Goal: Information Seeking & Learning: Learn about a topic

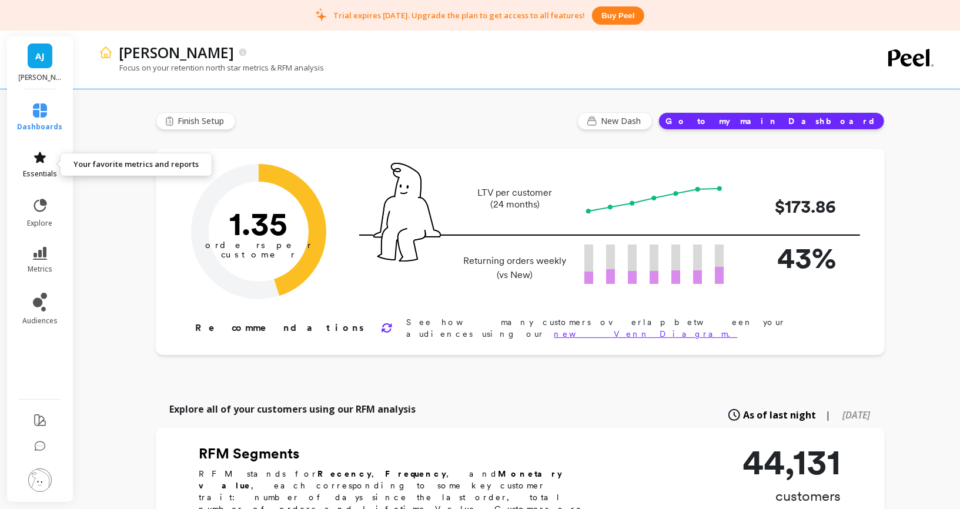
click at [39, 153] on icon at bounding box center [40, 157] width 12 height 11
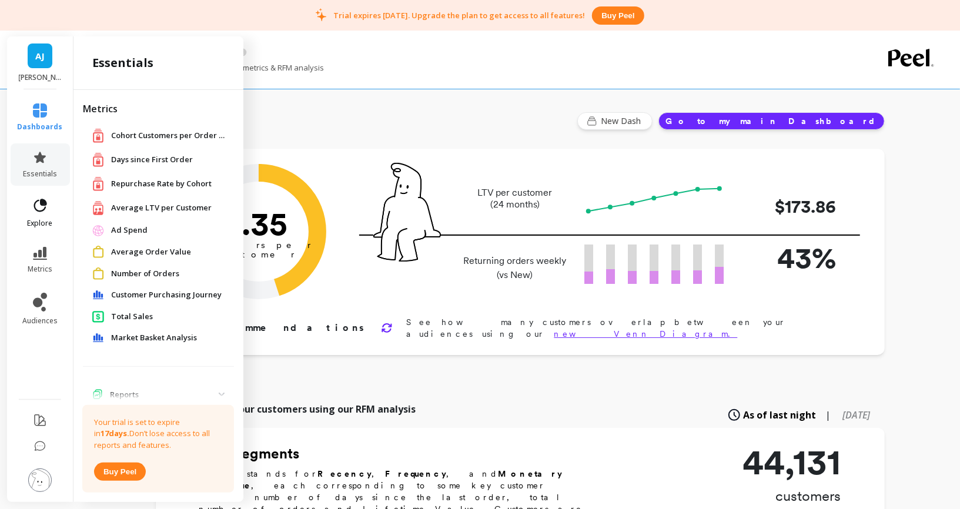
scroll to position [32, 0]
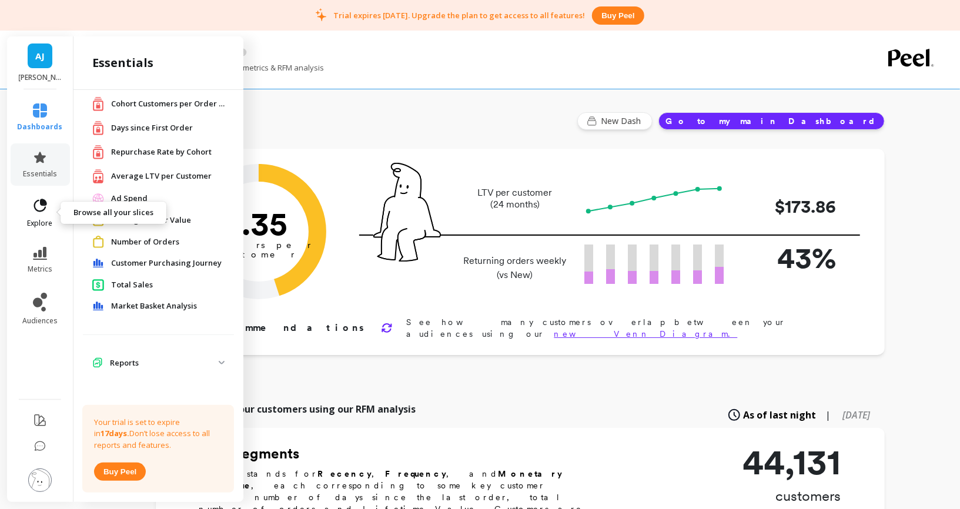
click at [41, 206] on icon at bounding box center [40, 206] width 16 height 16
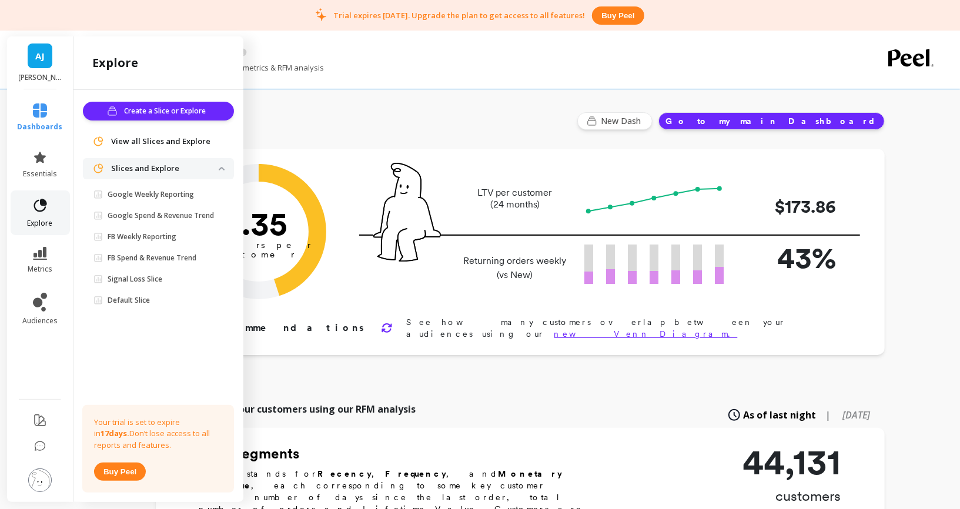
scroll to position [0, 0]
click at [179, 196] on p "Google Weekly Reporting" at bounding box center [151, 194] width 86 height 9
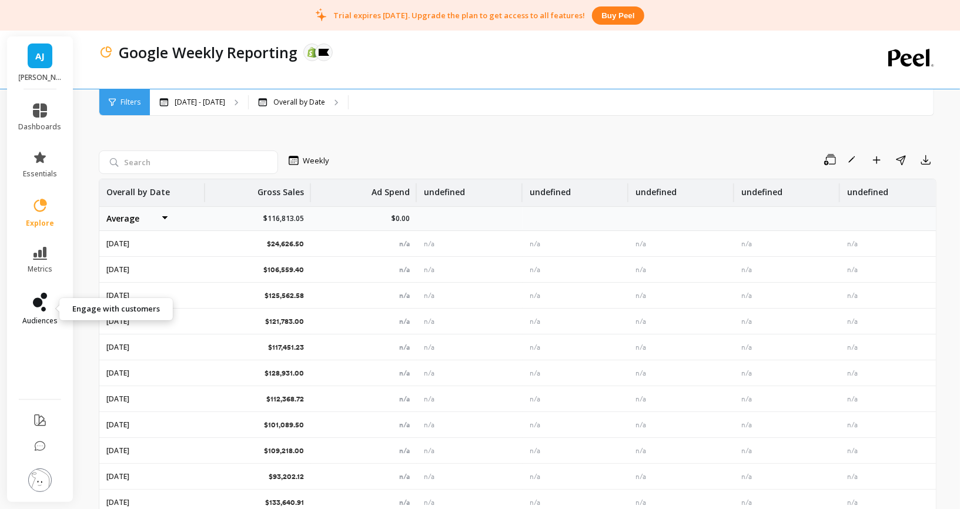
click at [42, 306] on icon at bounding box center [40, 302] width 14 height 19
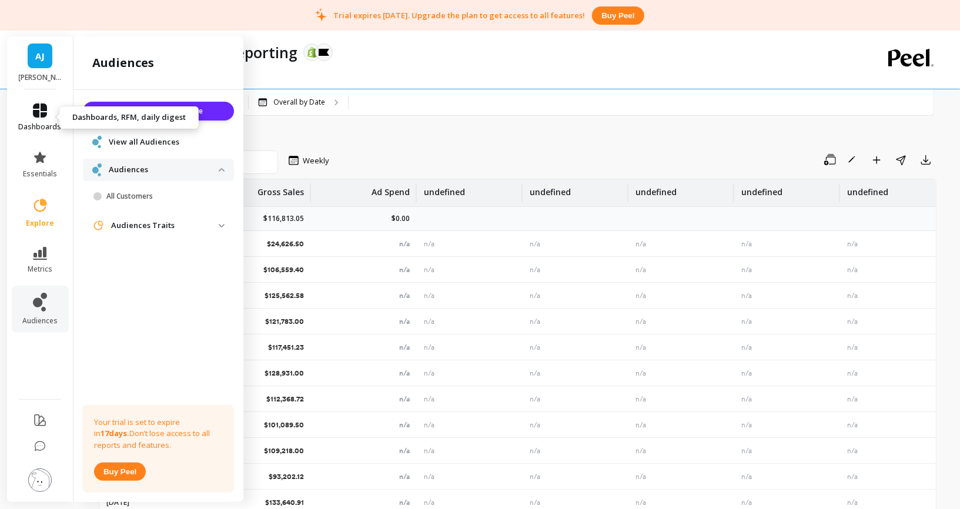
click at [49, 111] on link "dashboards" at bounding box center [40, 117] width 43 height 28
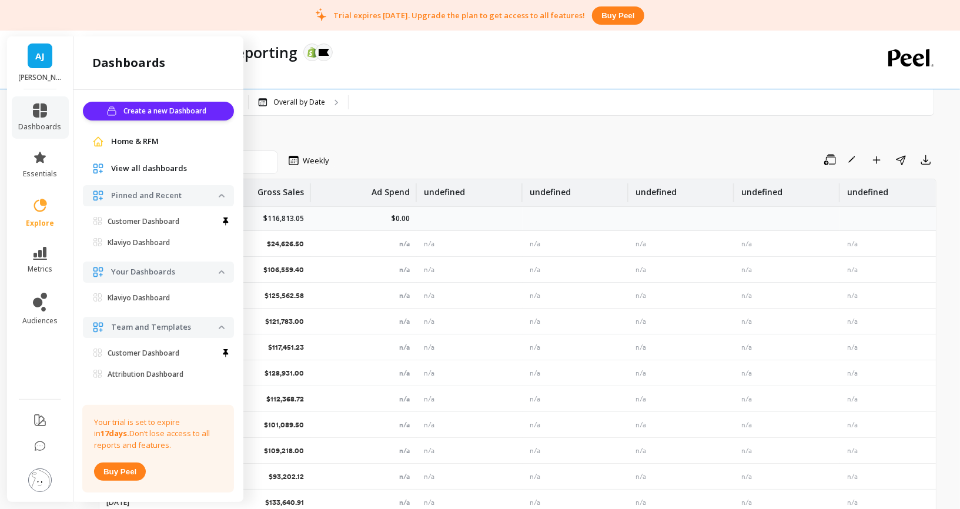
scroll to position [12, 0]
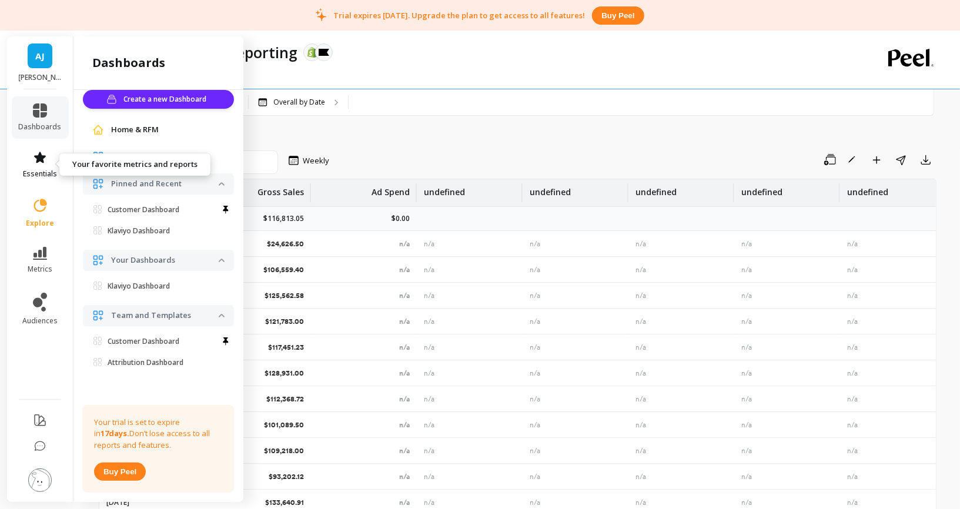
click at [55, 157] on link "essentials" at bounding box center [40, 165] width 43 height 28
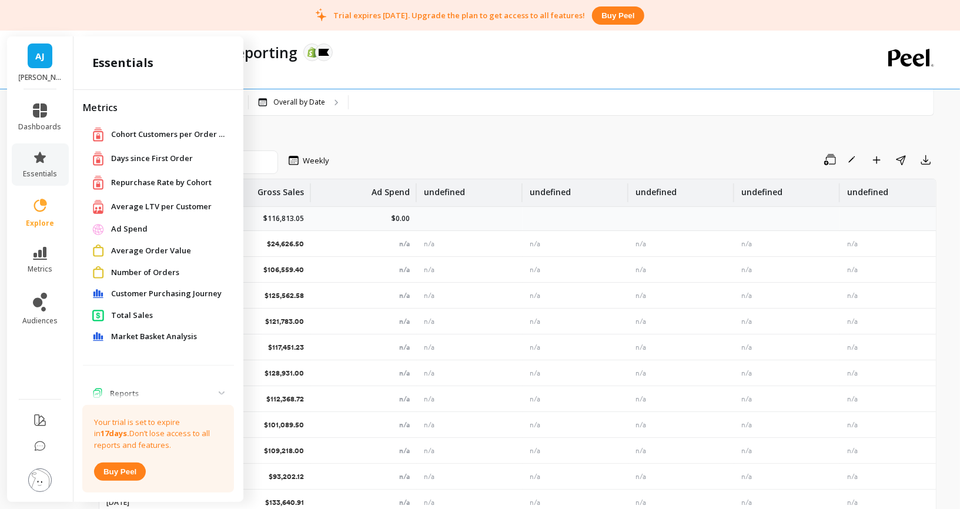
scroll to position [0, 0]
click at [44, 108] on icon at bounding box center [40, 110] width 14 height 14
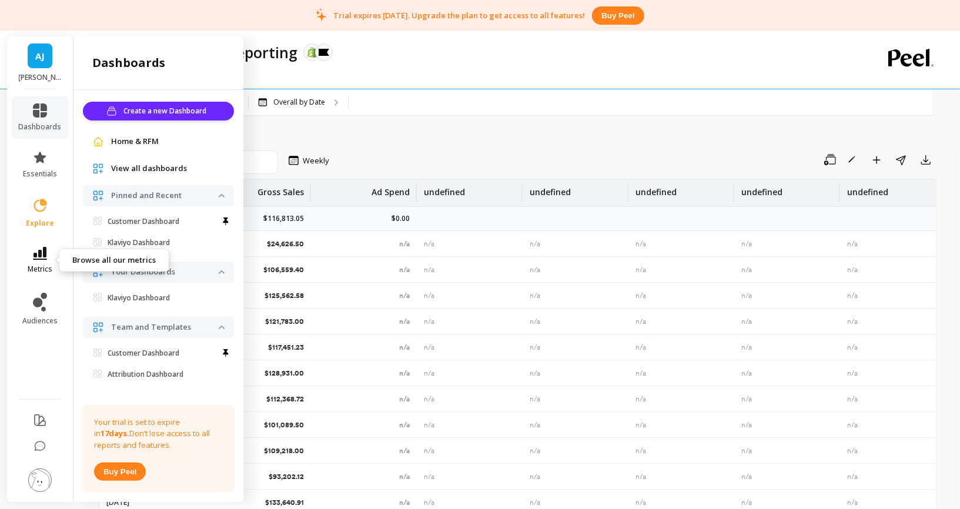
click at [42, 251] on icon at bounding box center [40, 253] width 14 height 13
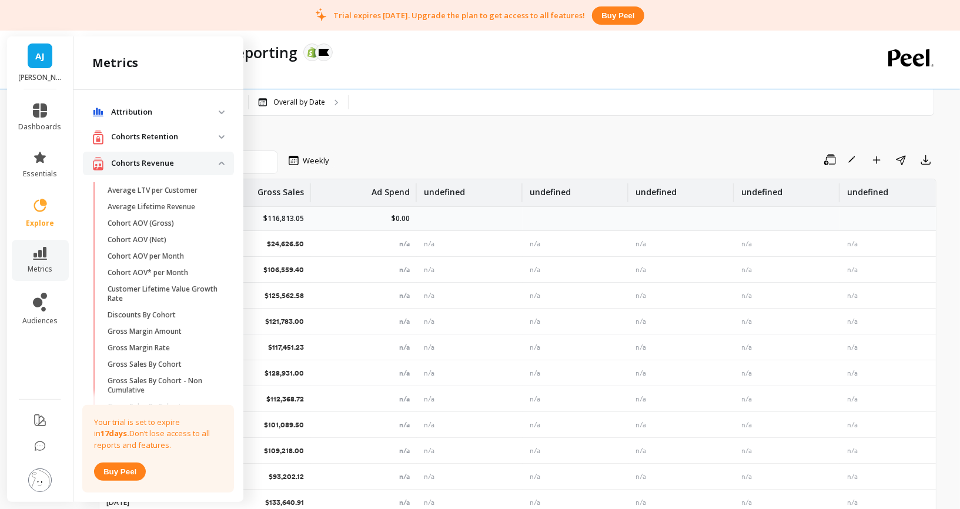
click at [212, 160] on p "Cohorts Revenue" at bounding box center [165, 164] width 108 height 12
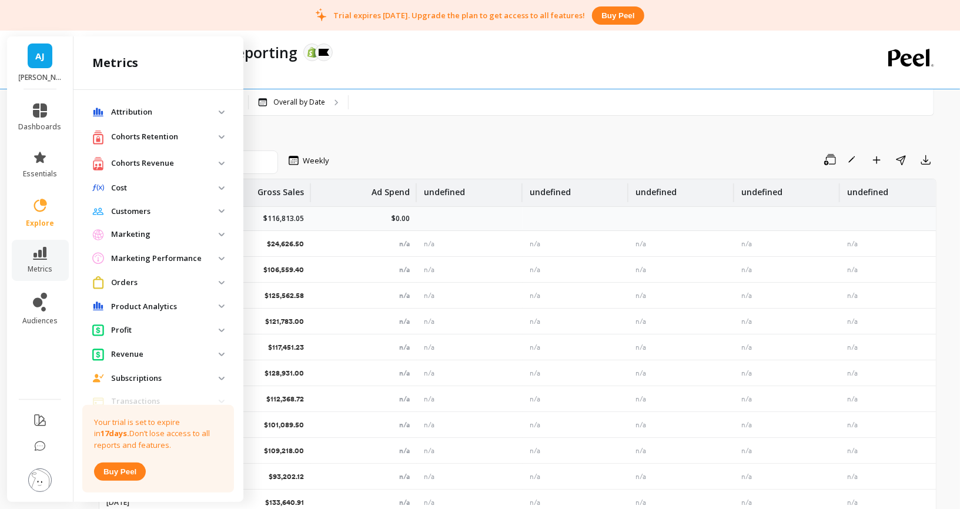
click at [202, 115] on p "Attribution" at bounding box center [165, 112] width 108 height 12
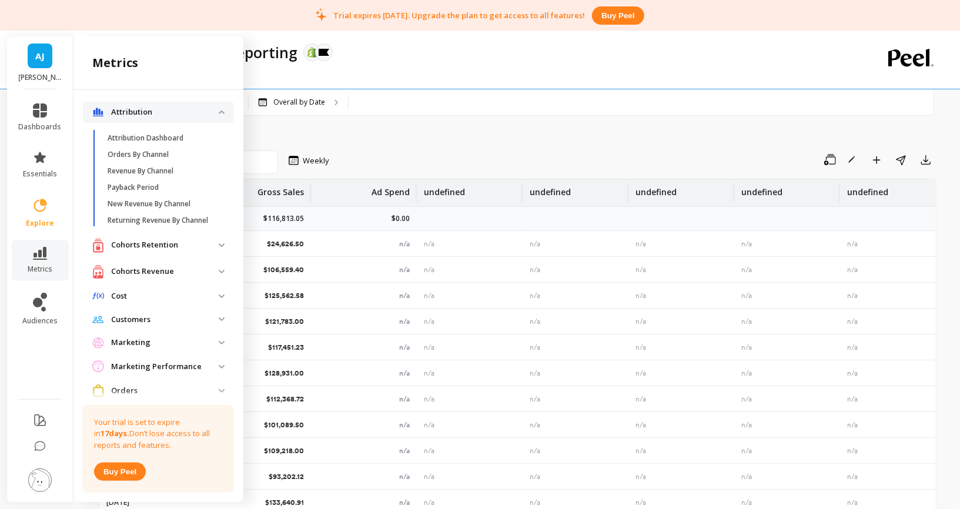
click at [202, 115] on p "Attribution" at bounding box center [165, 112] width 108 height 12
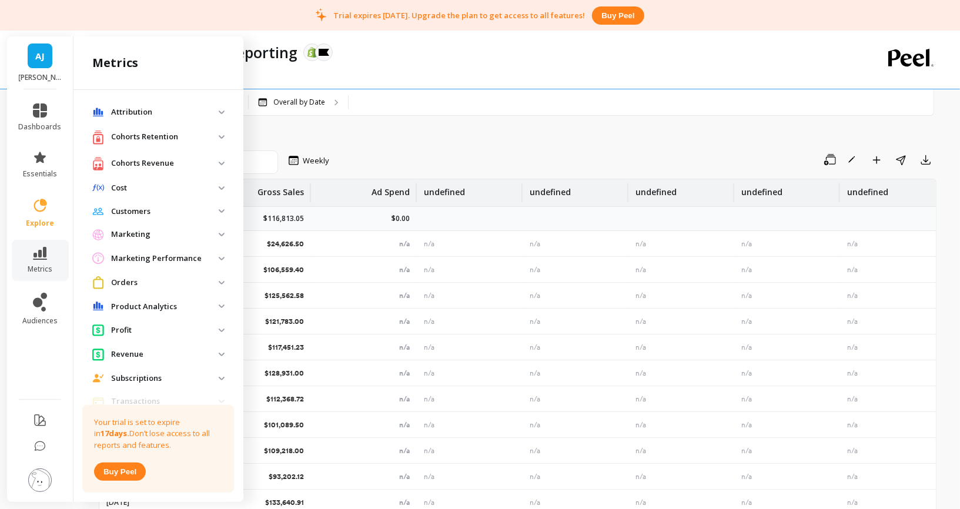
click at [193, 128] on retention "Cohorts Retention" at bounding box center [158, 137] width 151 height 24
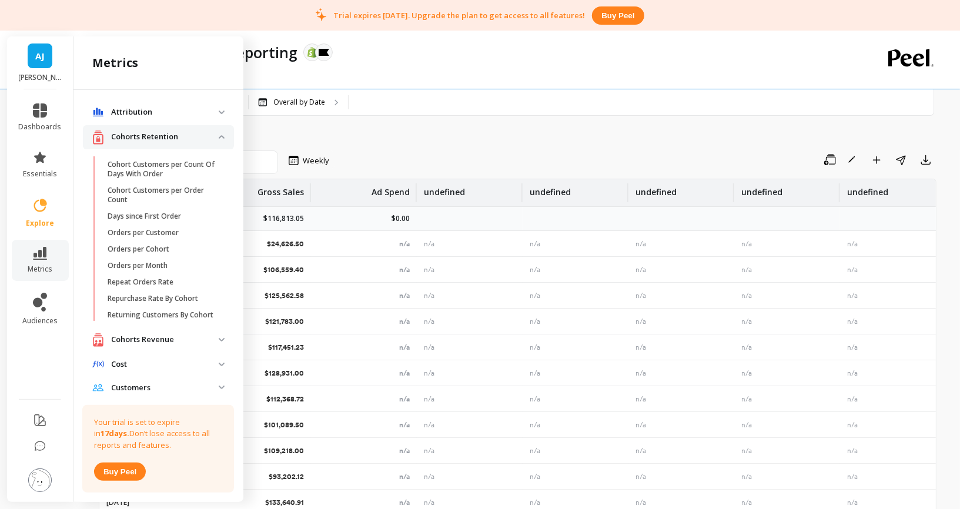
click at [192, 133] on p "Cohorts Retention" at bounding box center [165, 137] width 108 height 12
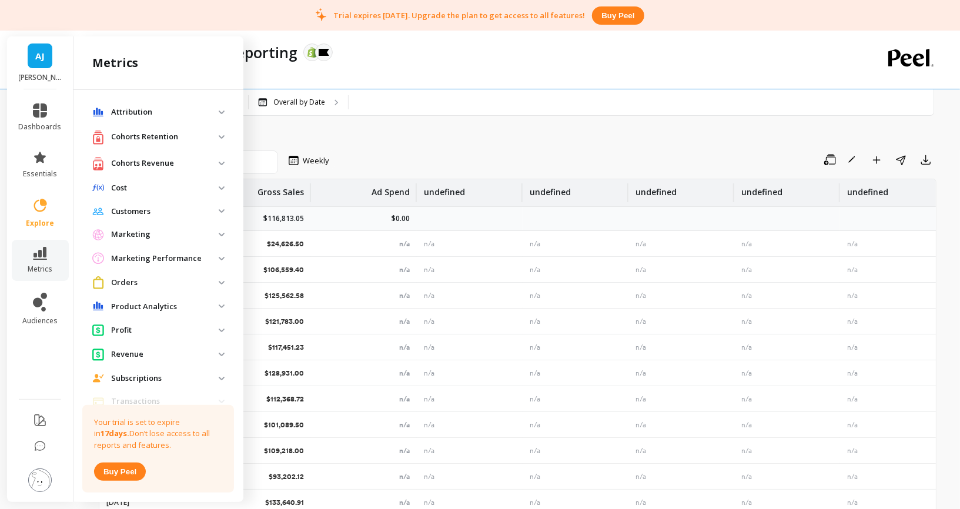
click at [193, 112] on p "Attribution" at bounding box center [165, 112] width 108 height 12
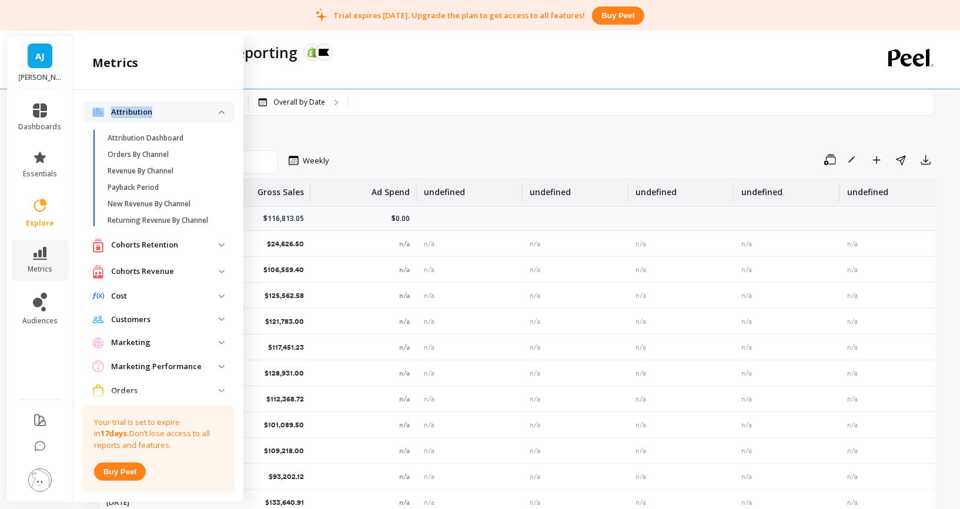
click at [193, 112] on p "Attribution" at bounding box center [165, 112] width 108 height 12
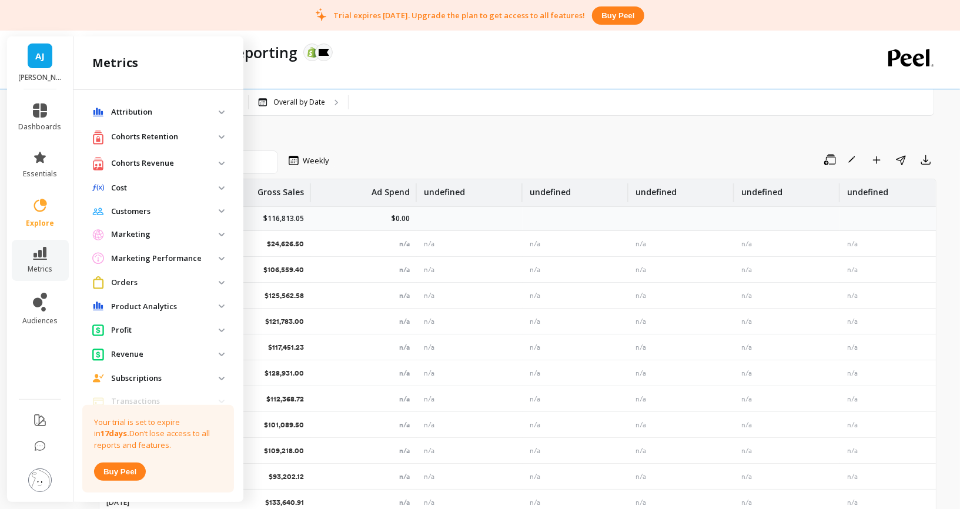
click at [183, 134] on p "Cohorts Retention" at bounding box center [165, 137] width 108 height 12
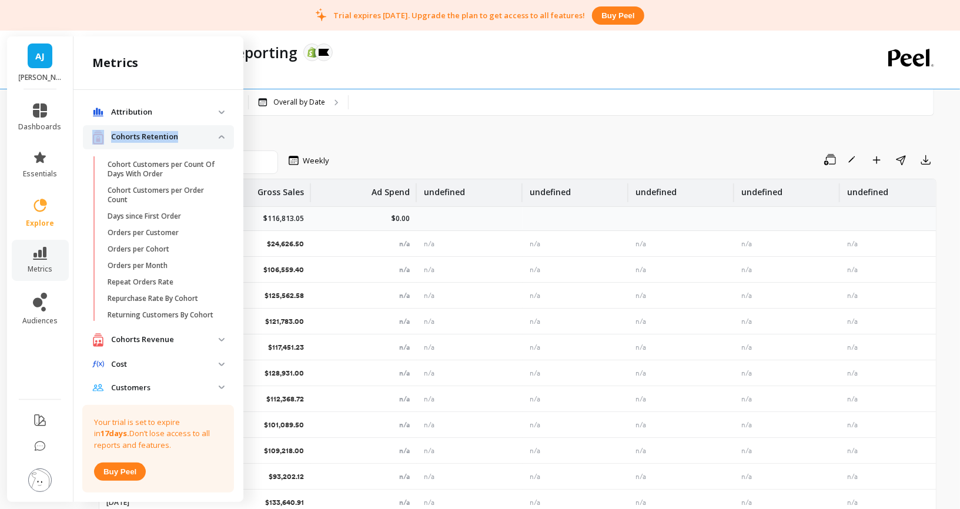
click at [183, 134] on p "Cohorts Retention" at bounding box center [165, 137] width 108 height 12
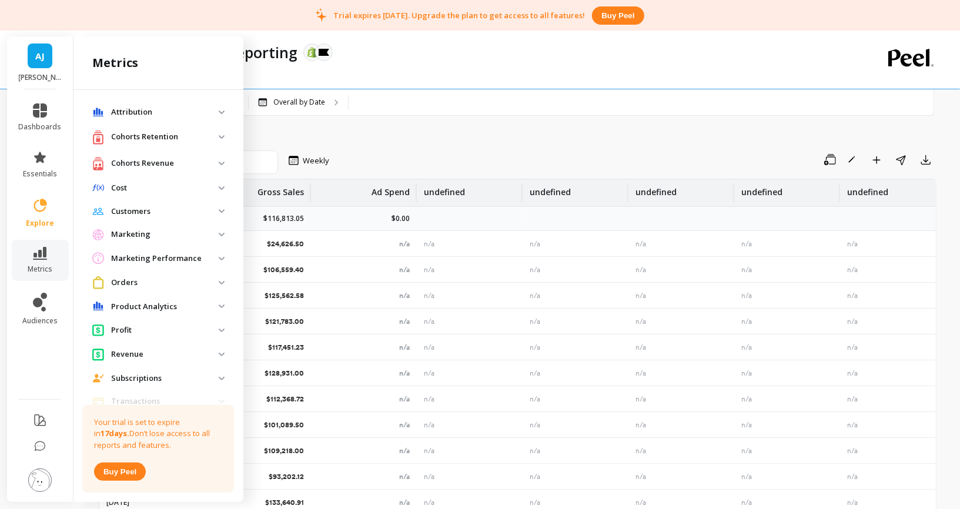
click at [188, 109] on p "Attribution" at bounding box center [165, 112] width 108 height 12
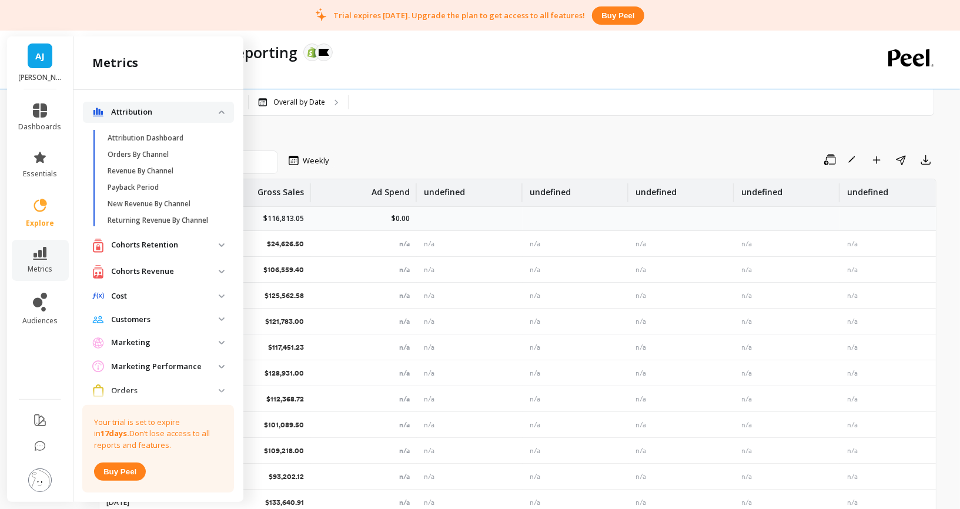
click at [188, 109] on p "Attribution" at bounding box center [165, 112] width 108 height 12
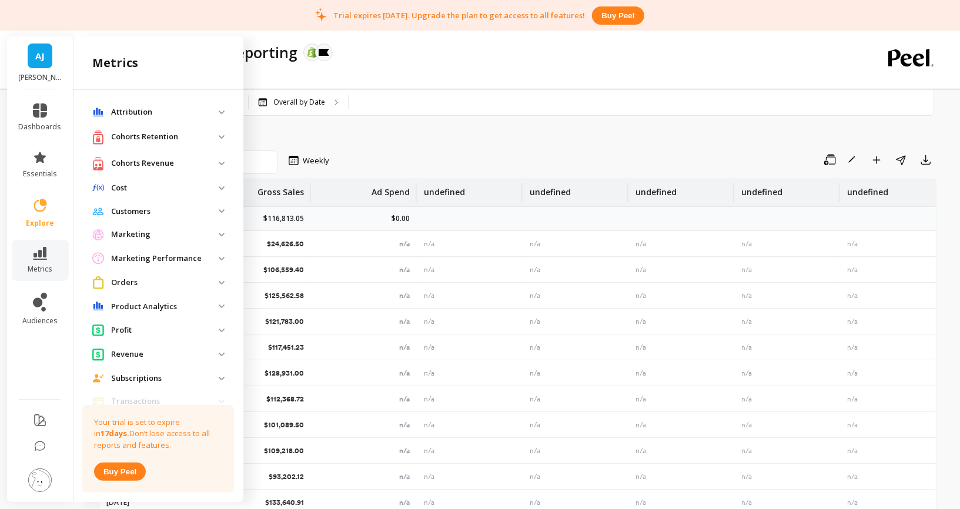
click at [185, 115] on p "Attribution" at bounding box center [165, 112] width 108 height 12
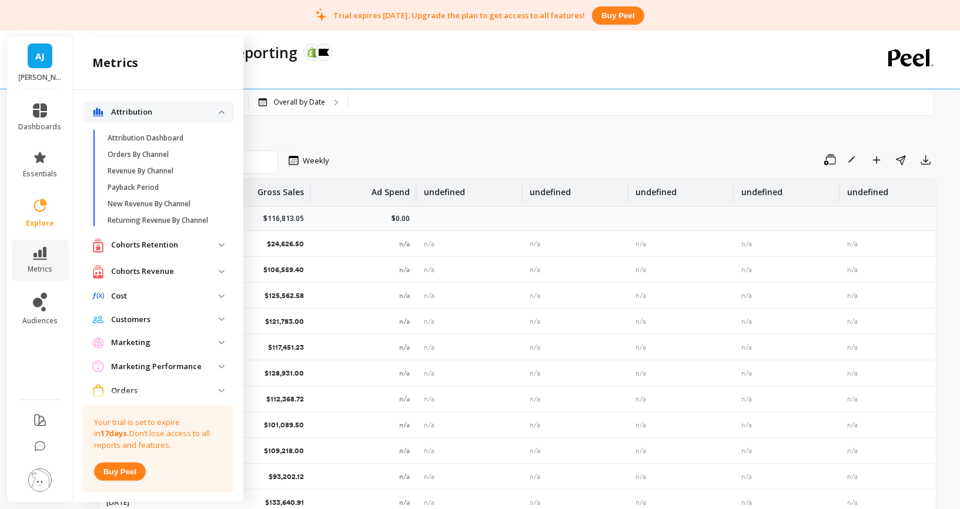
click at [190, 118] on span "Attribution" at bounding box center [158, 112] width 151 height 21
